Goal: Obtain resource: Obtain resource

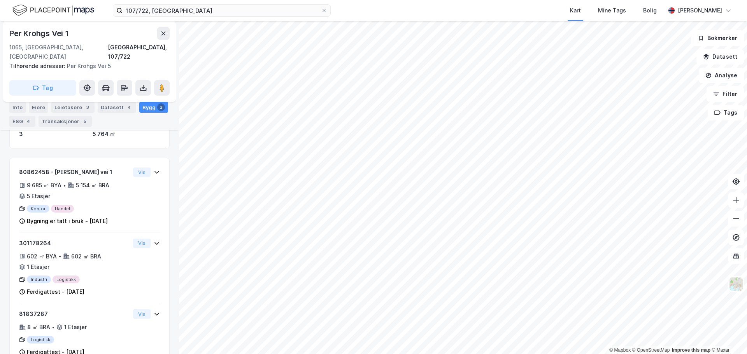
scroll to position [133, 0]
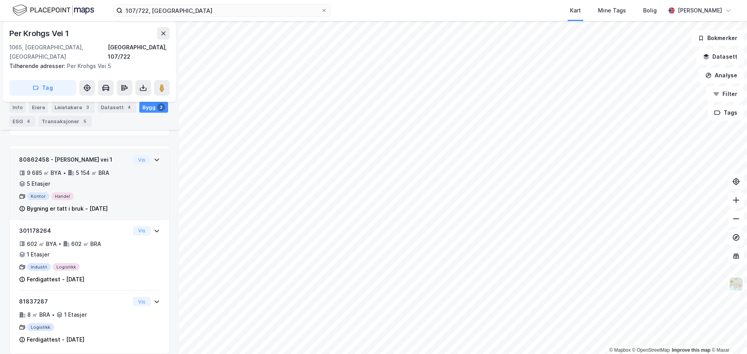
click at [154, 157] on icon at bounding box center [157, 160] width 6 height 6
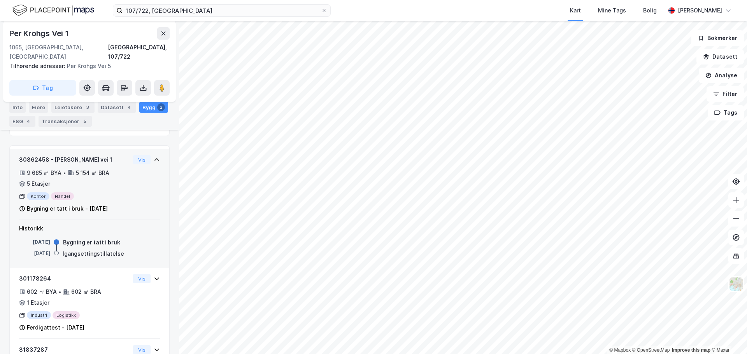
click at [154, 157] on icon at bounding box center [157, 160] width 6 height 6
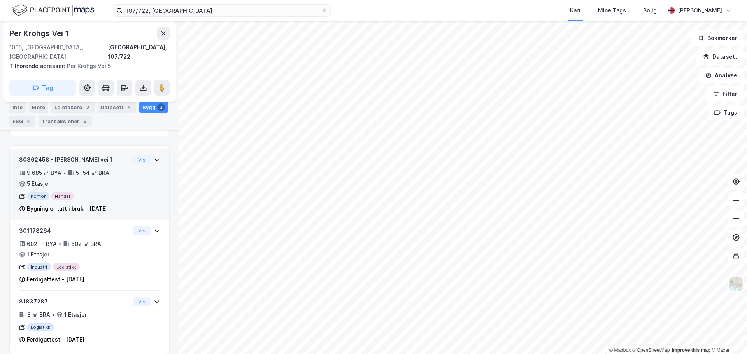
click at [84, 173] on div "9 685 ㎡ BYA • 5 154 ㎡ BRA • 5 Etasjer" at bounding box center [74, 178] width 111 height 20
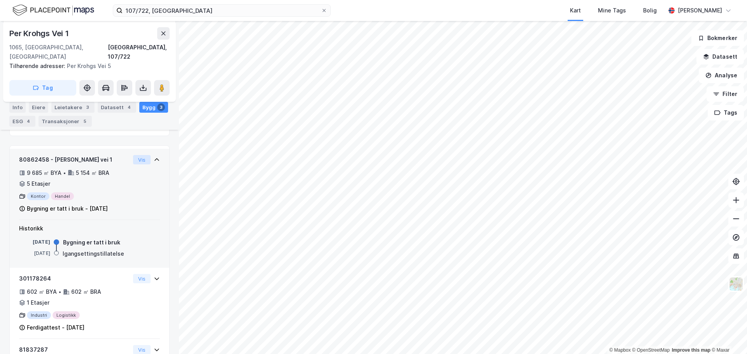
click at [133, 155] on button "Vis" at bounding box center [142, 159] width 18 height 9
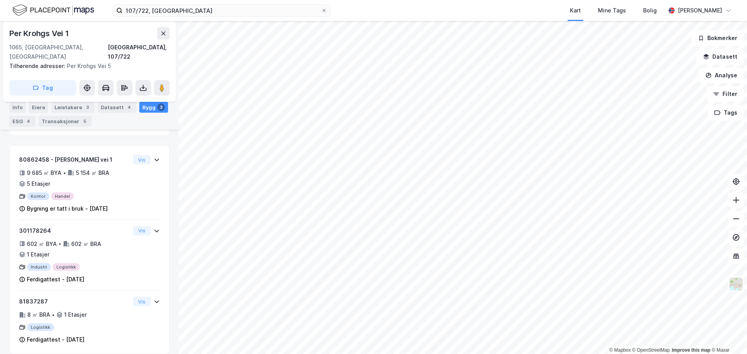
scroll to position [120, 0]
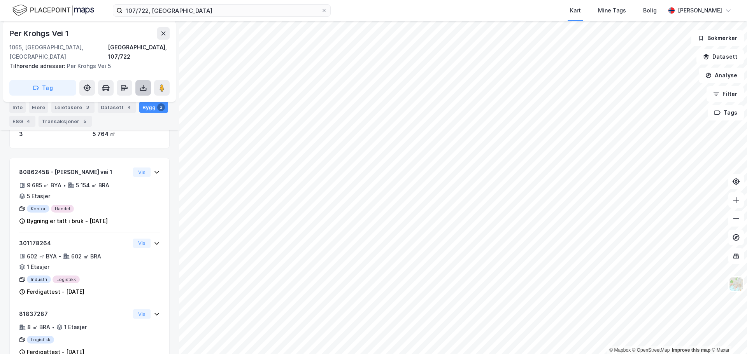
click at [141, 80] on button at bounding box center [143, 88] width 16 height 16
click at [116, 113] on div "Last ned matrikkelrapport" at bounding box center [114, 116] width 64 height 6
click at [656, 14] on div "Bolig" at bounding box center [650, 10] width 14 height 9
